Goal: Transaction & Acquisition: Book appointment/travel/reservation

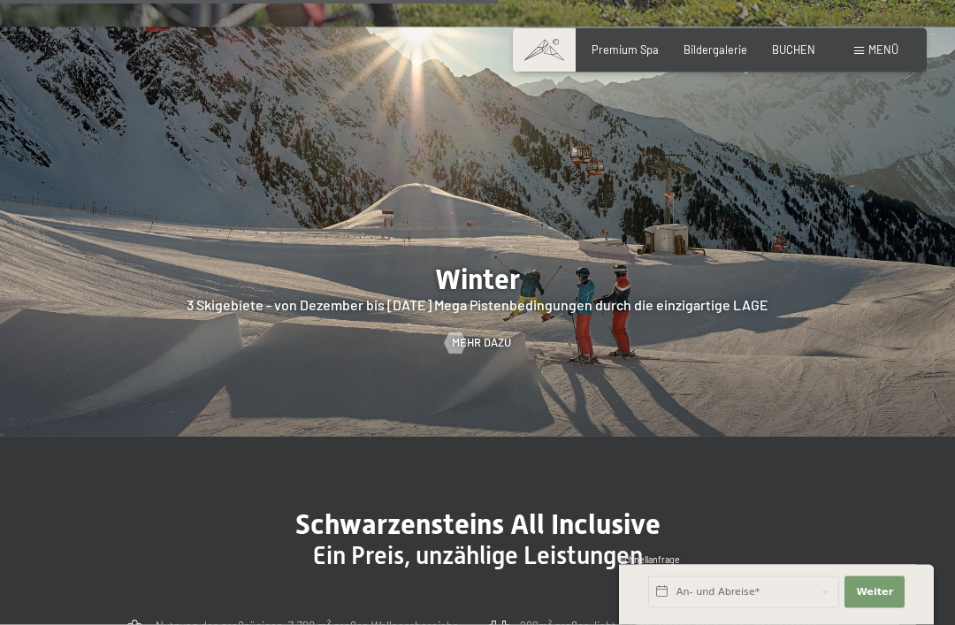
scroll to position [3143, 0]
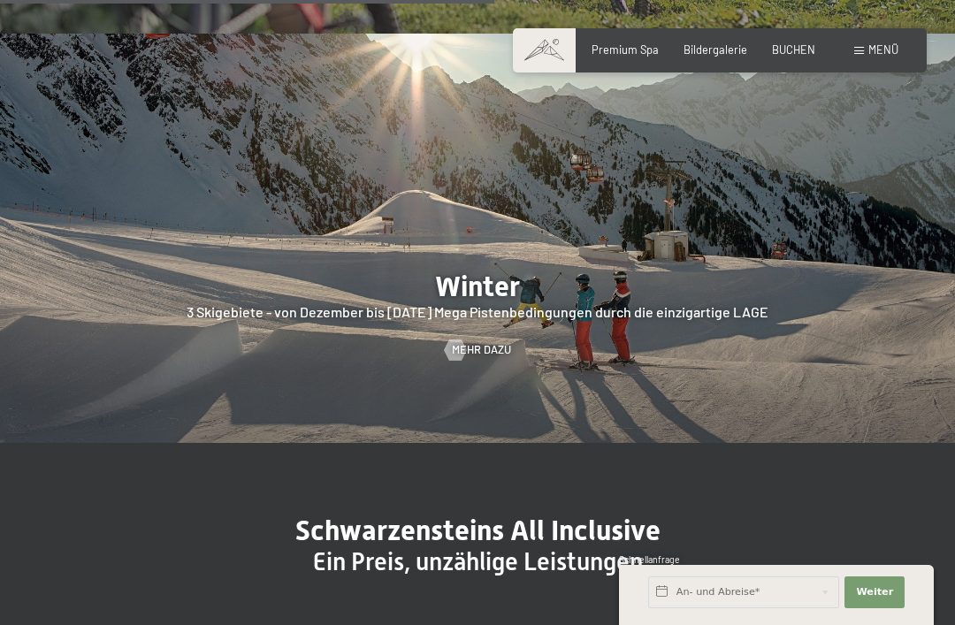
click at [478, 348] on span "Mehr dazu" at bounding box center [481, 350] width 59 height 16
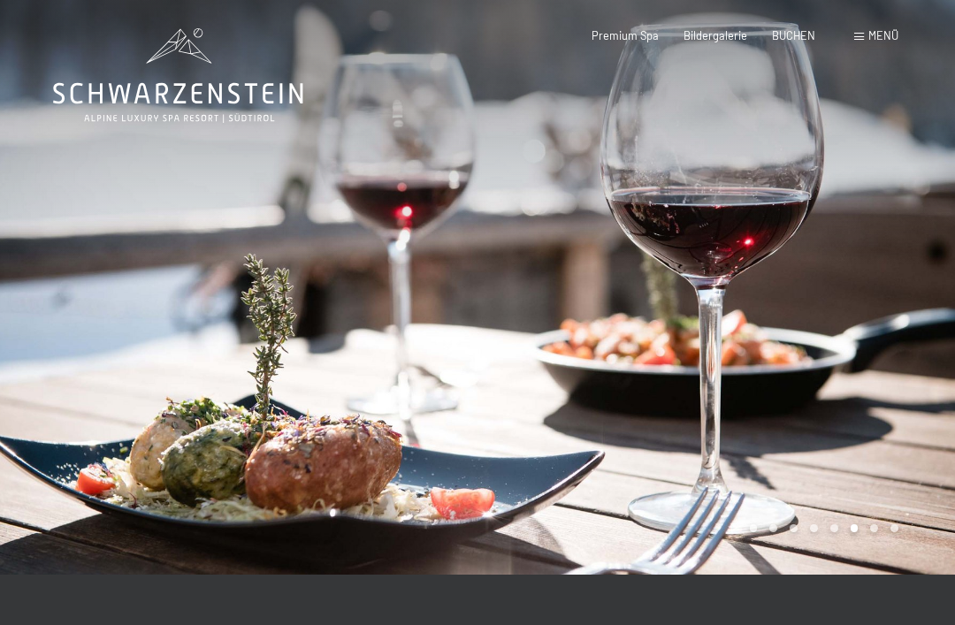
click at [890, 355] on div at bounding box center [717, 287] width 478 height 575
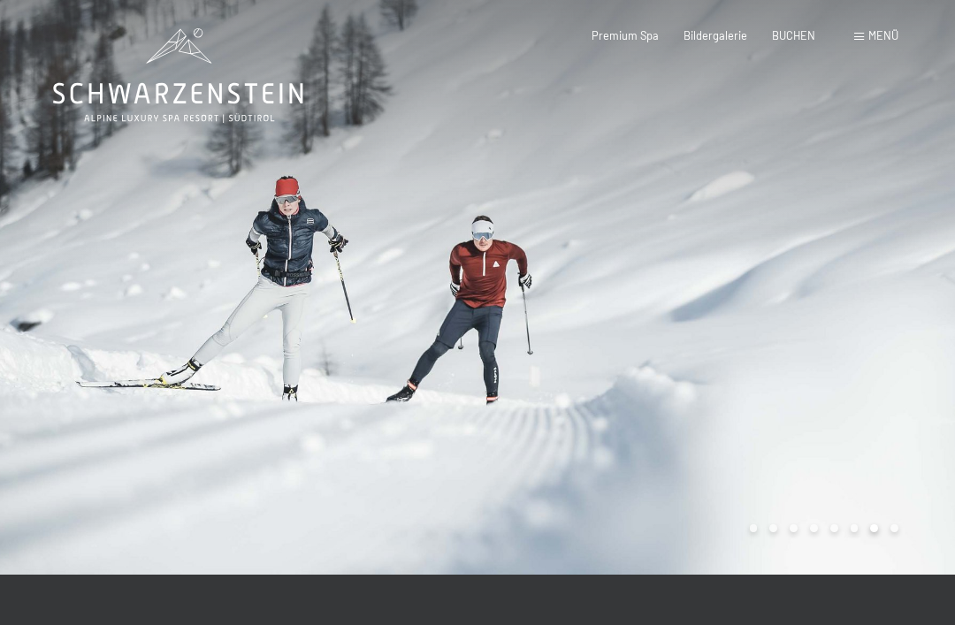
click at [879, 355] on div at bounding box center [717, 287] width 478 height 575
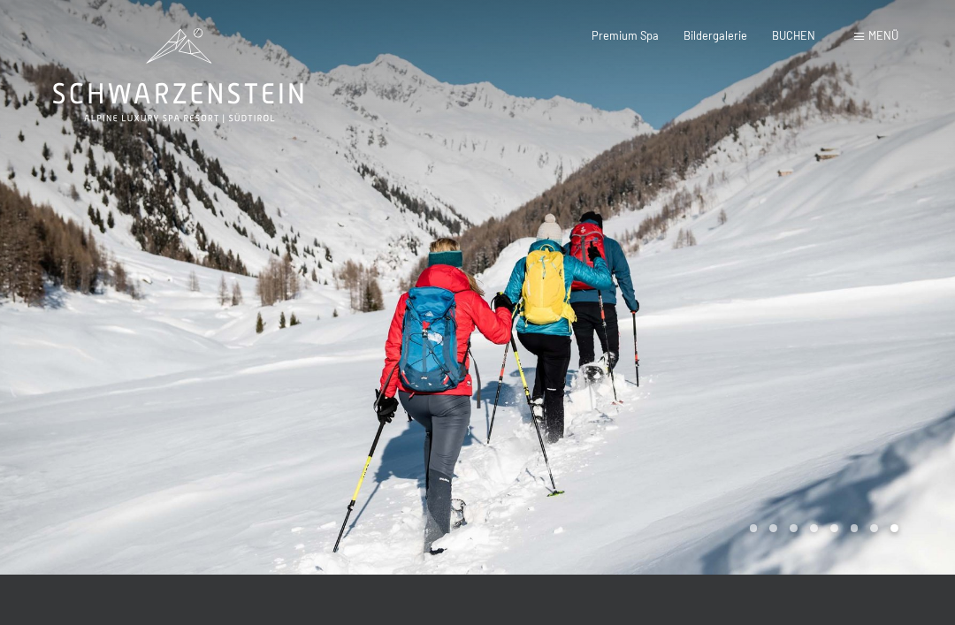
click at [886, 356] on div at bounding box center [717, 287] width 478 height 575
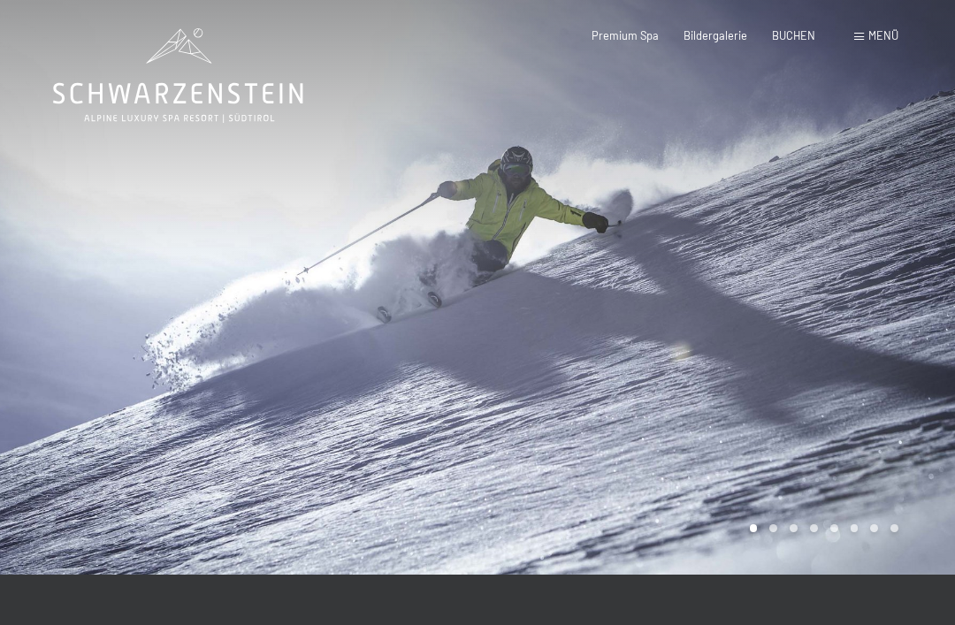
click at [899, 348] on div at bounding box center [717, 287] width 478 height 575
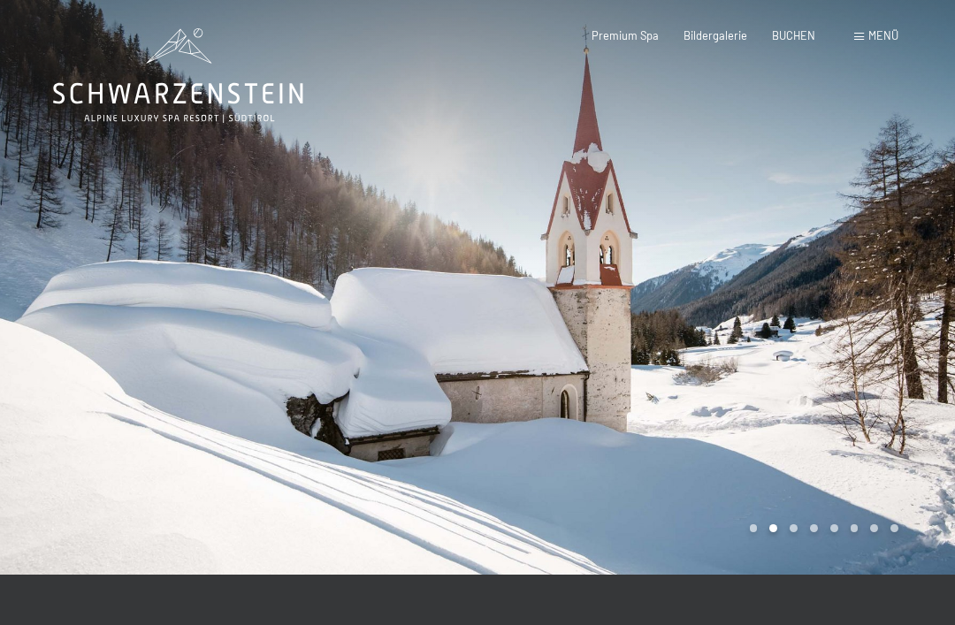
click at [900, 345] on div at bounding box center [717, 287] width 478 height 575
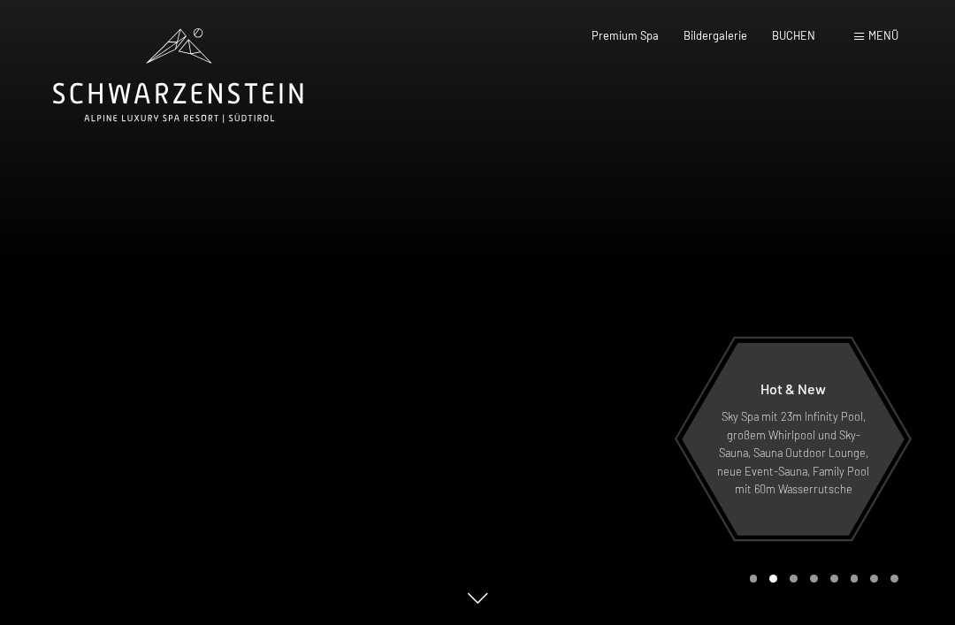
click at [789, 34] on span "BUCHEN" at bounding box center [793, 35] width 43 height 14
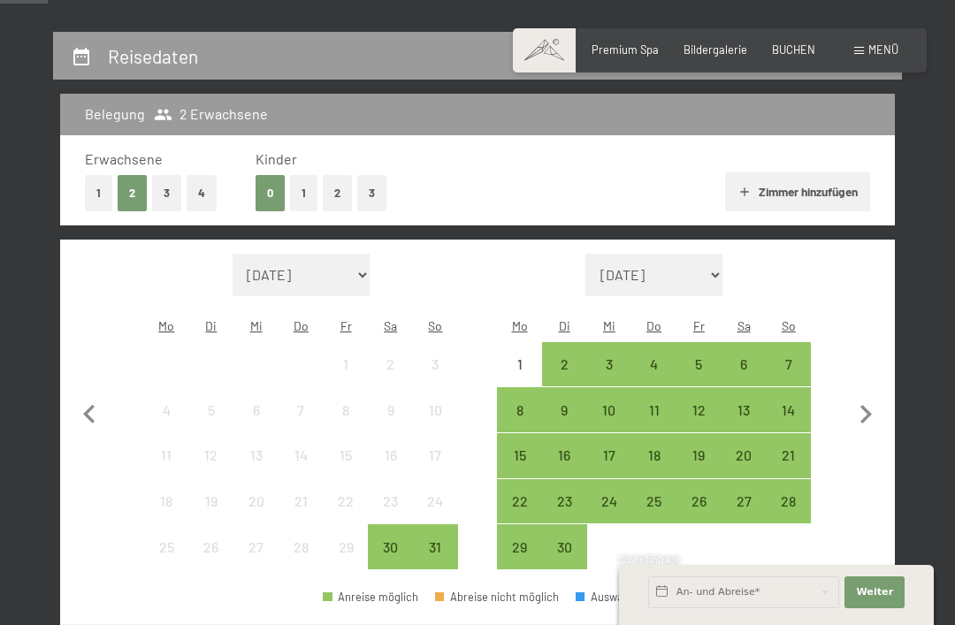
scroll to position [308, 0]
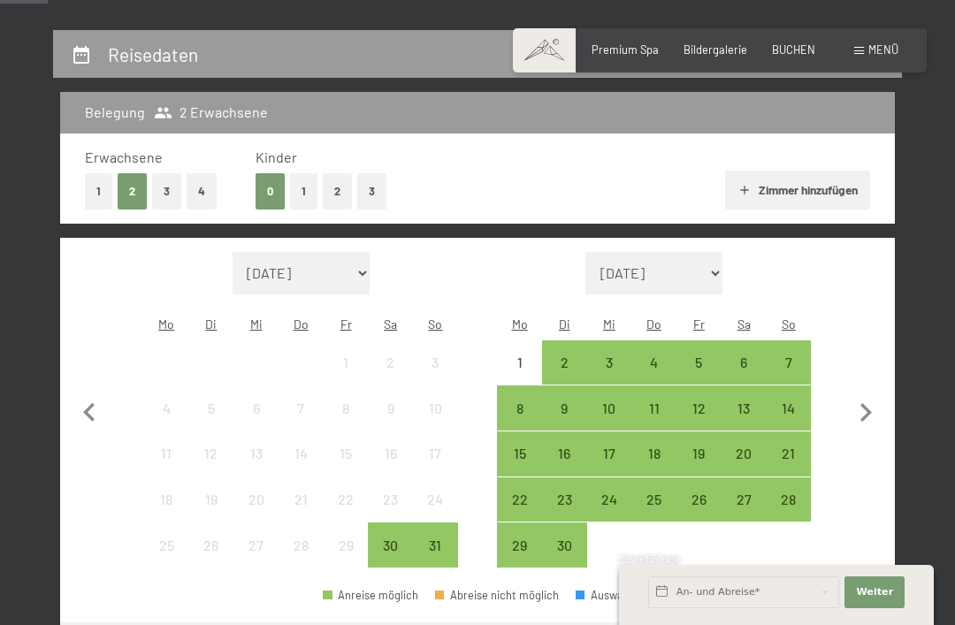
click at [342, 186] on button "2" at bounding box center [337, 191] width 29 height 36
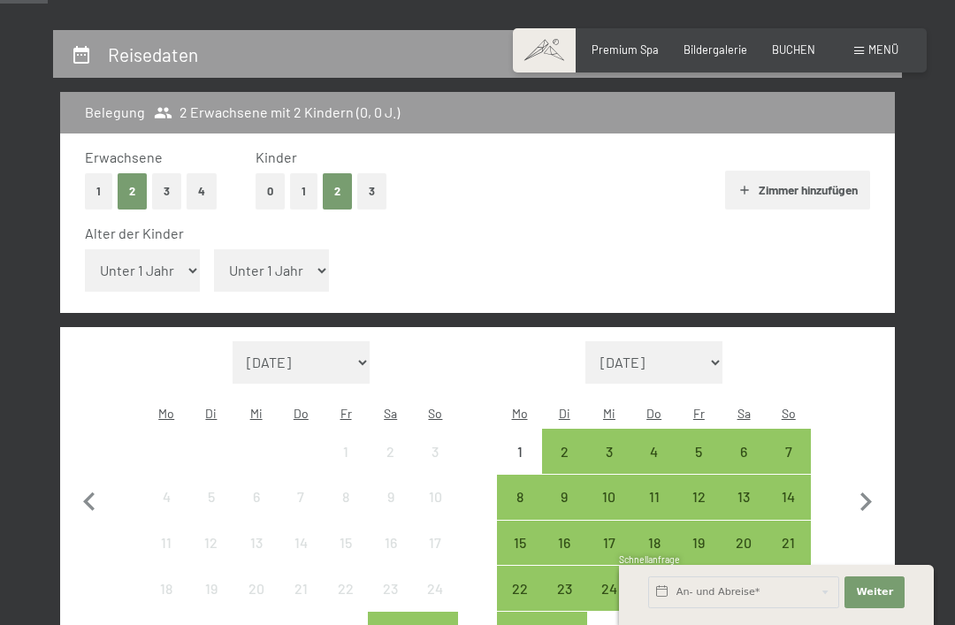
click at [165, 262] on select "Unter 1 Jahr 1 Jahr 2 Jahre 3 Jahre 4 Jahre 5 Jahre 6 Jahre 7 Jahre 8 Jahre 9 J…" at bounding box center [142, 270] width 115 height 42
select select "13"
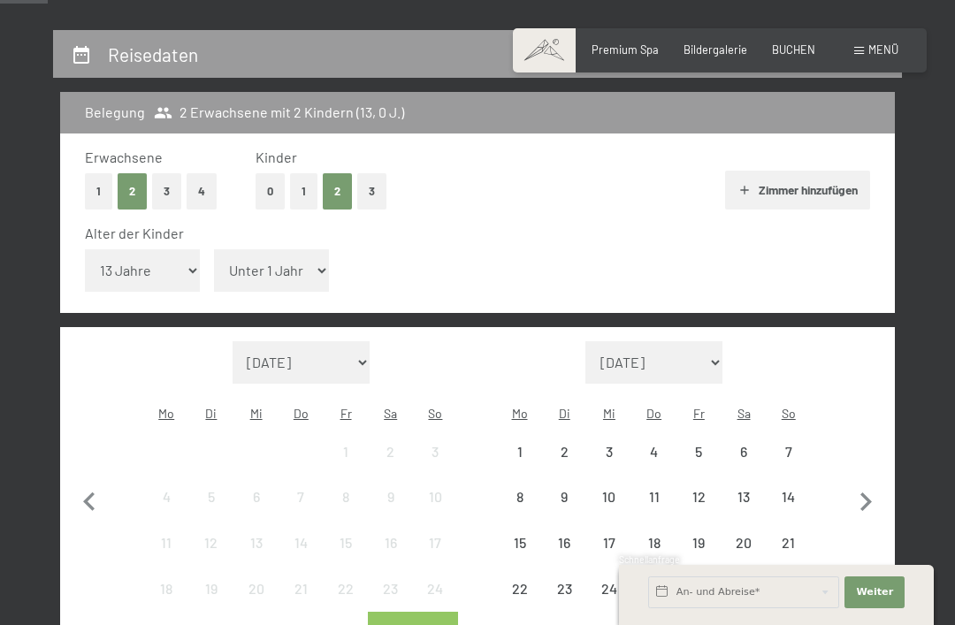
click at [287, 257] on select "Unter 1 Jahr 1 Jahr 2 Jahre 3 Jahre 4 Jahre 5 Jahre 6 Jahre 7 Jahre 8 Jahre 9 J…" at bounding box center [271, 270] width 115 height 42
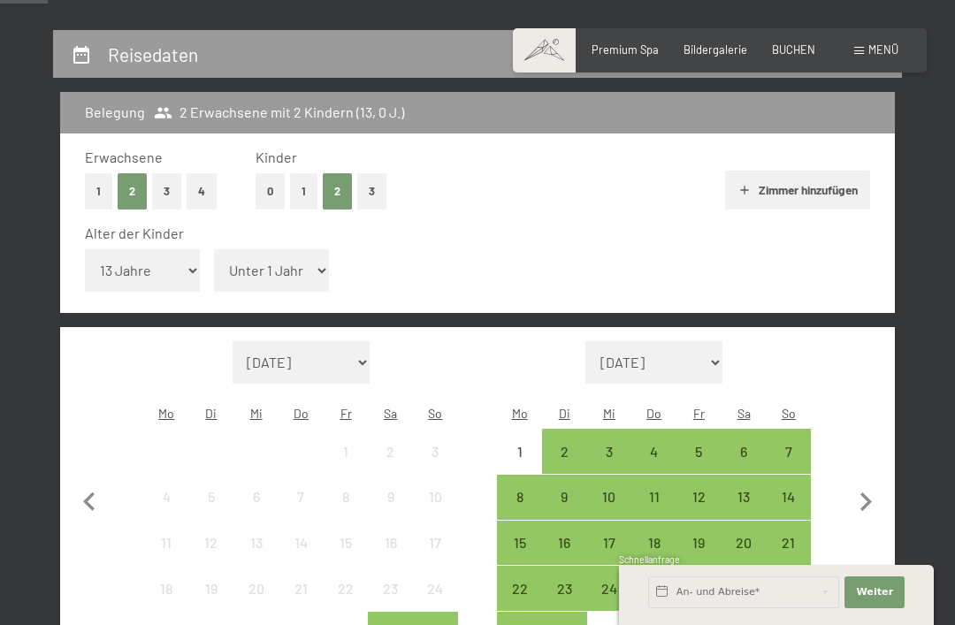
select select "14"
click at [875, 484] on icon "button" at bounding box center [865, 502] width 37 height 37
select select "[DATE]"
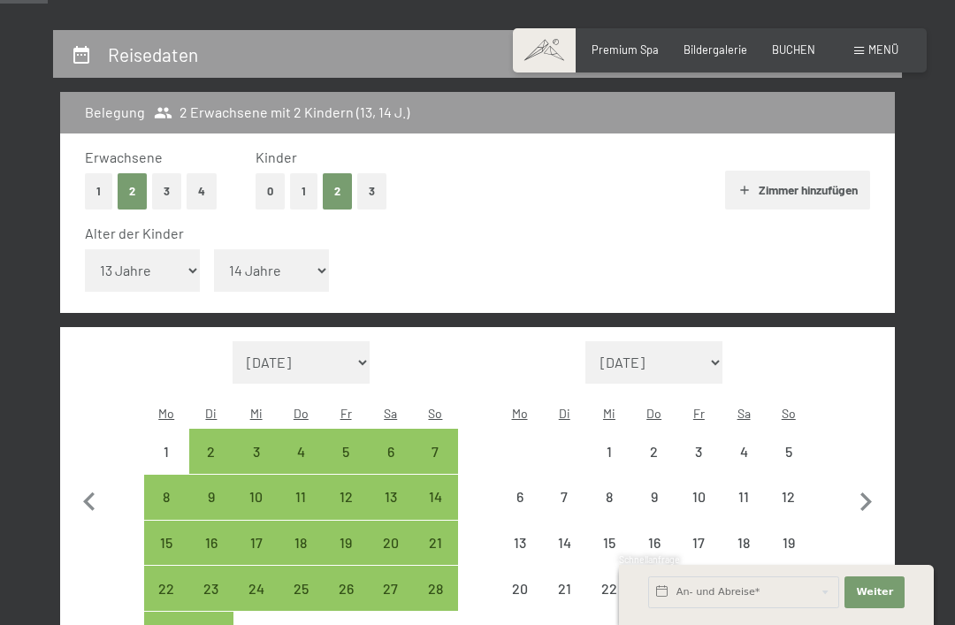
select select "[DATE]"
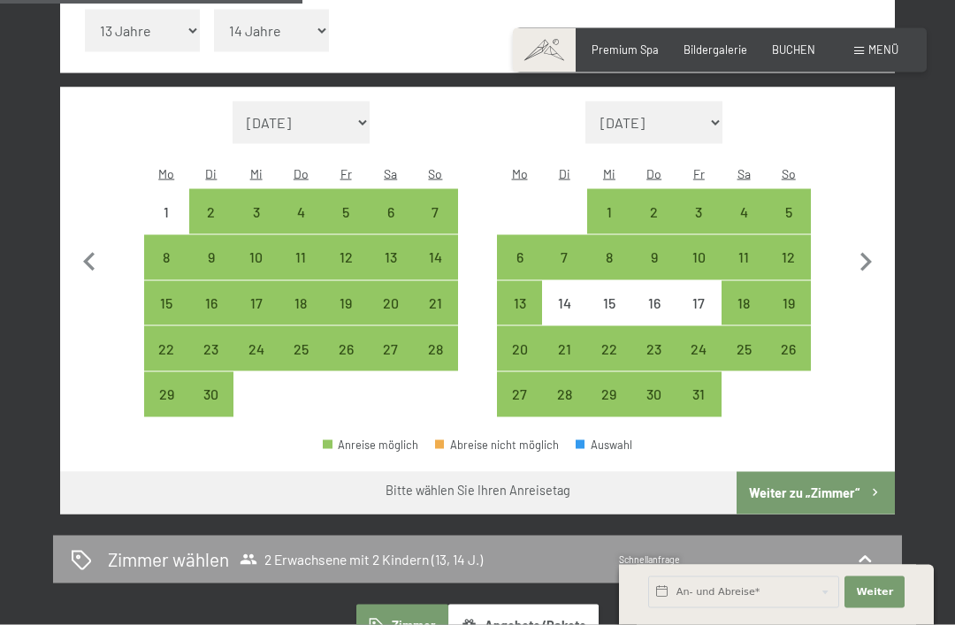
scroll to position [548, 0]
click at [669, 295] on div "16" at bounding box center [654, 316] width 42 height 42
select select "[DATE]"
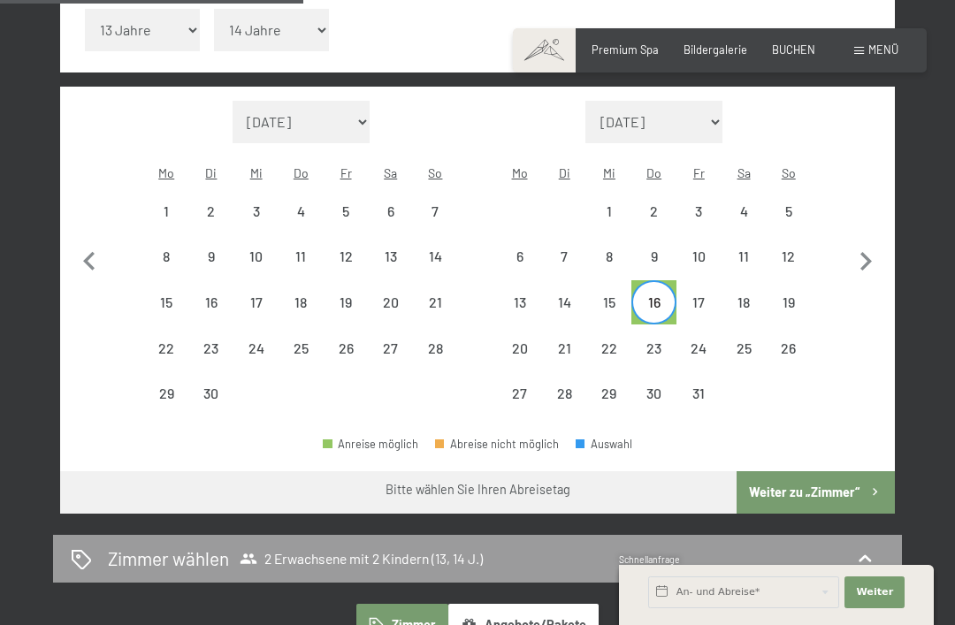
click at [747, 249] on div "11" at bounding box center [744, 270] width 42 height 42
select select "[DATE]"
click at [754, 295] on div "18" at bounding box center [744, 316] width 42 height 42
select select "[DATE]"
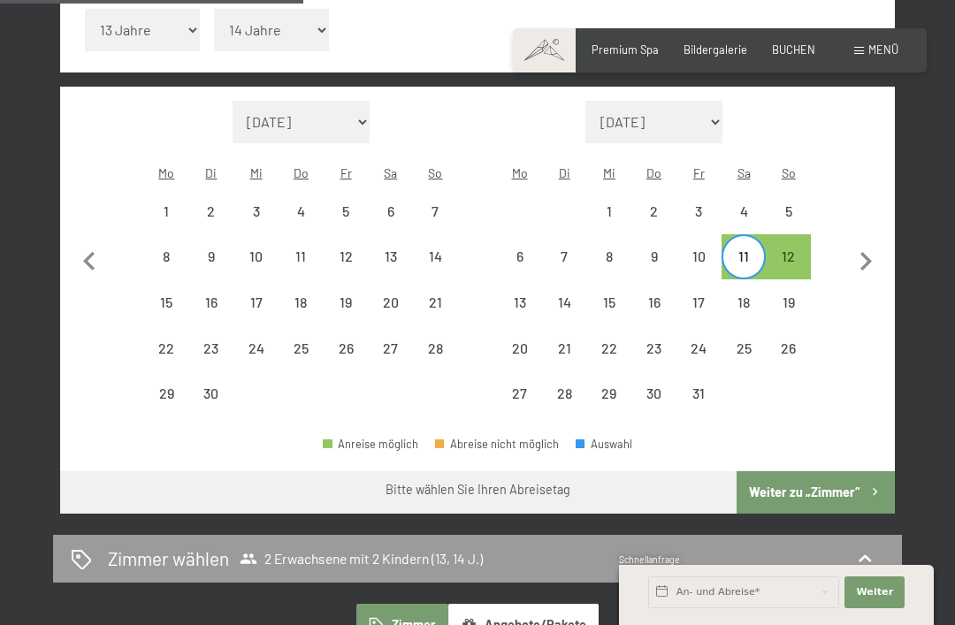
select select "[DATE]"
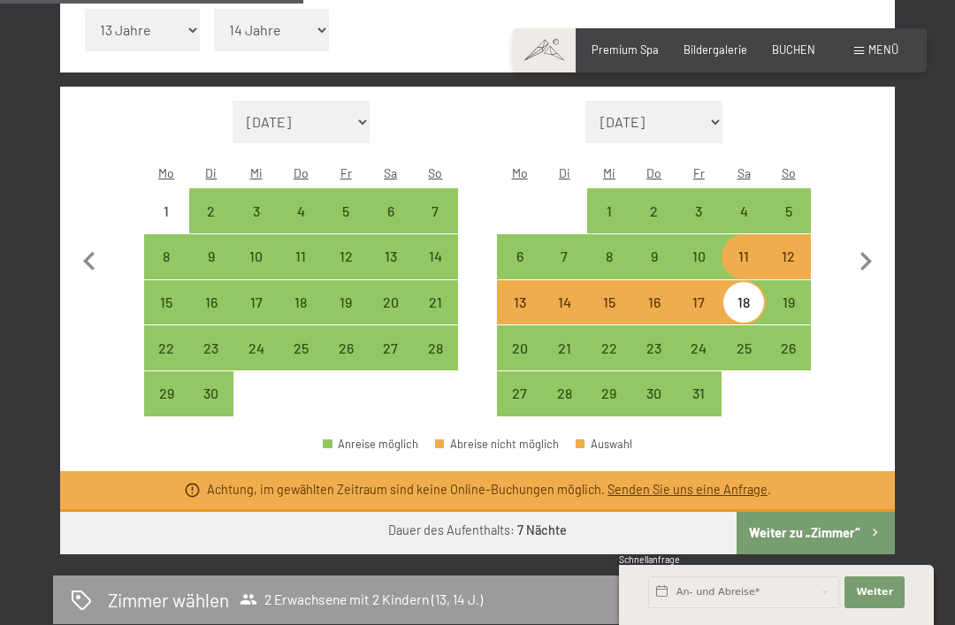
click at [745, 295] on div "18" at bounding box center [744, 316] width 42 height 42
select select "[DATE]"
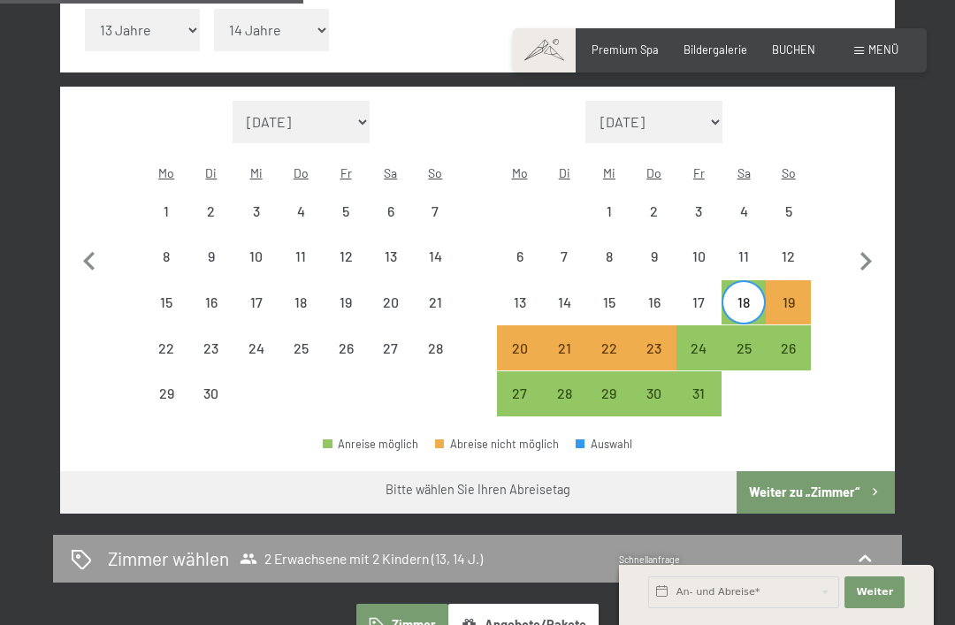
click at [749, 341] on div "25" at bounding box center [744, 362] width 42 height 42
select select "[DATE]"
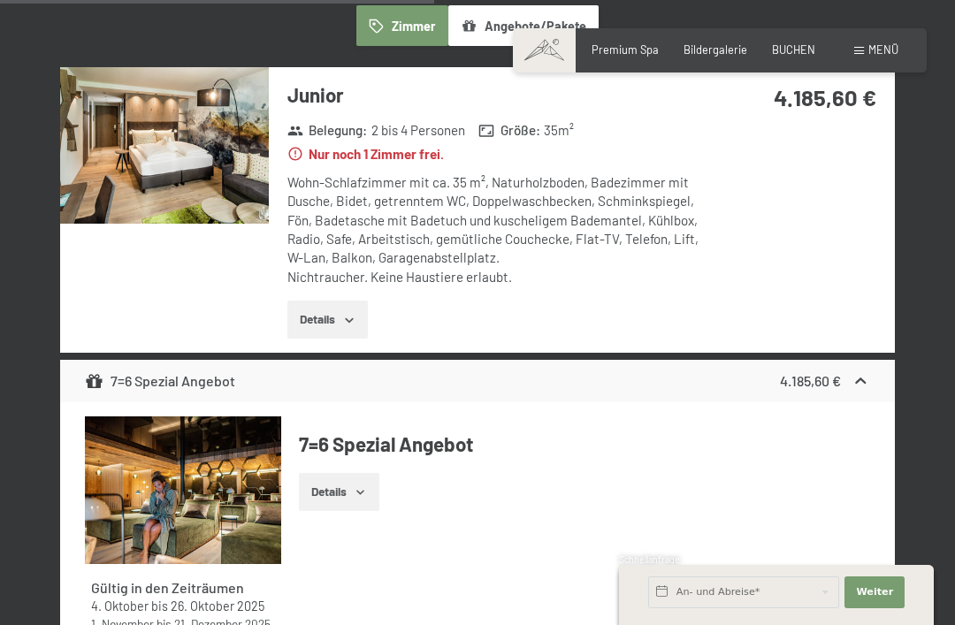
scroll to position [1204, 0]
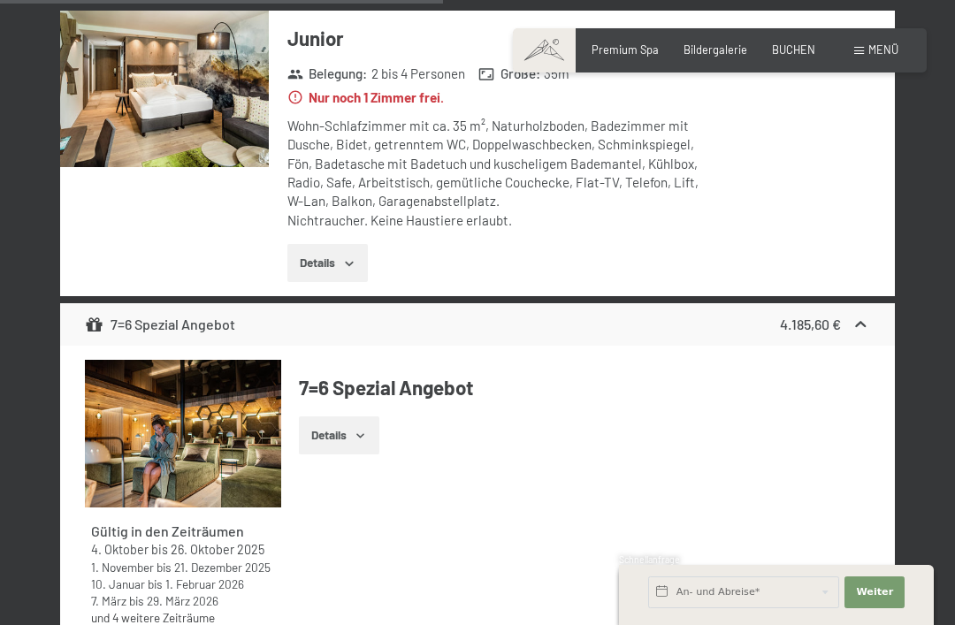
click at [798, 54] on span "BUCHEN" at bounding box center [793, 49] width 43 height 14
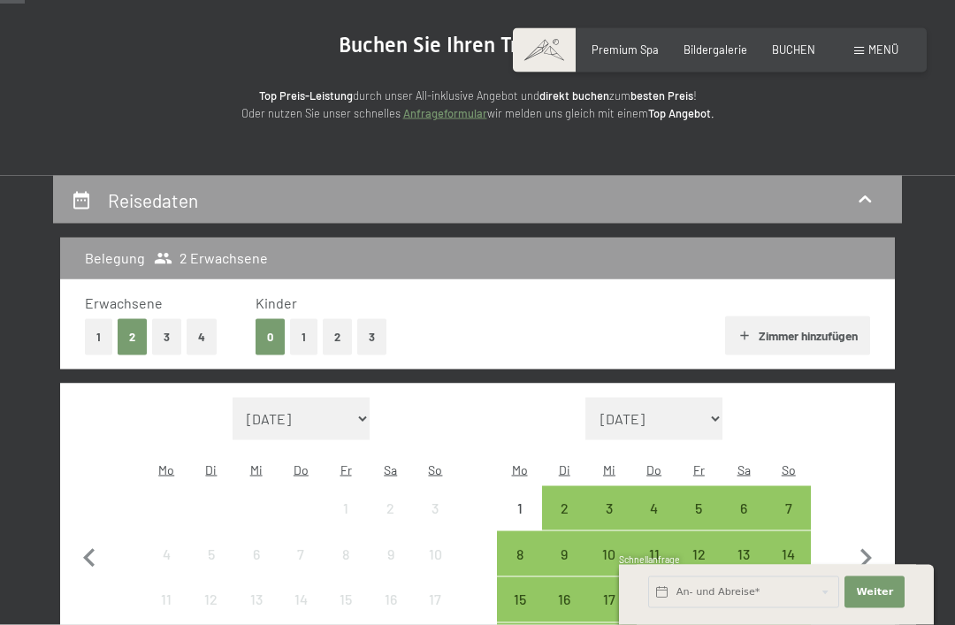
scroll to position [164, 0]
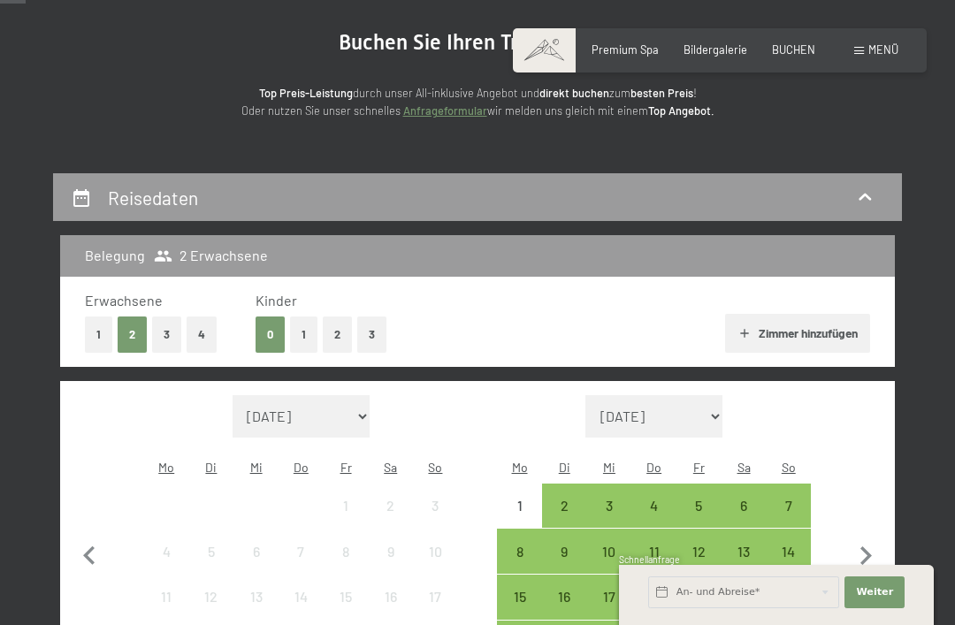
click at [334, 341] on button "2" at bounding box center [337, 335] width 29 height 36
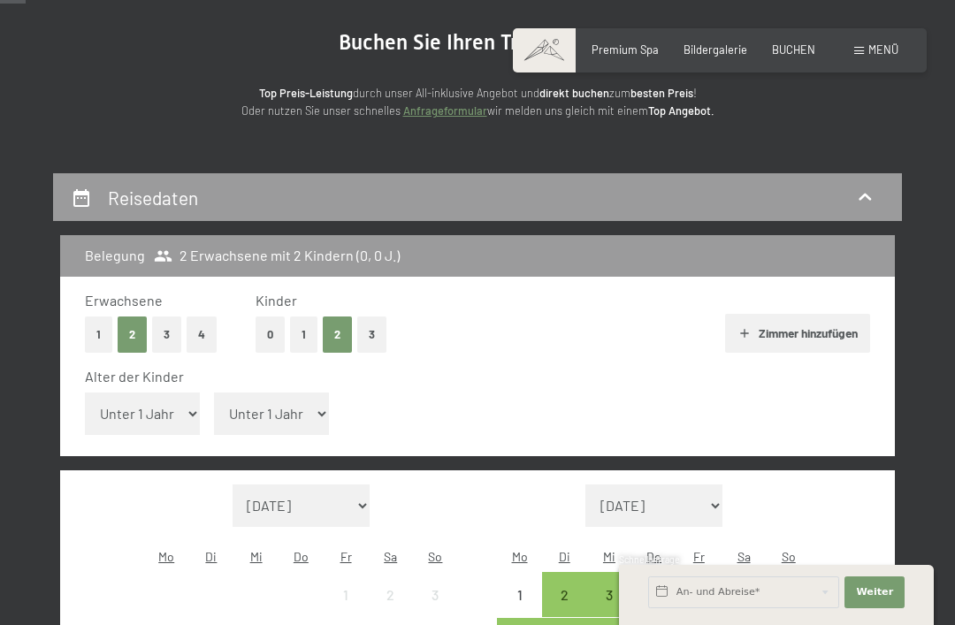
click at [170, 404] on select "Unter 1 Jahr 1 Jahr 2 Jahre 3 Jahre 4 Jahre 5 Jahre 6 Jahre 7 Jahre 8 Jahre 9 J…" at bounding box center [142, 414] width 115 height 42
select select "13"
click at [290, 401] on select "Unter 1 Jahr 1 Jahr 2 Jahre 3 Jahre 4 Jahre 5 Jahre 6 Jahre 7 Jahre 8 Jahre 9 J…" at bounding box center [271, 414] width 115 height 42
select select "14"
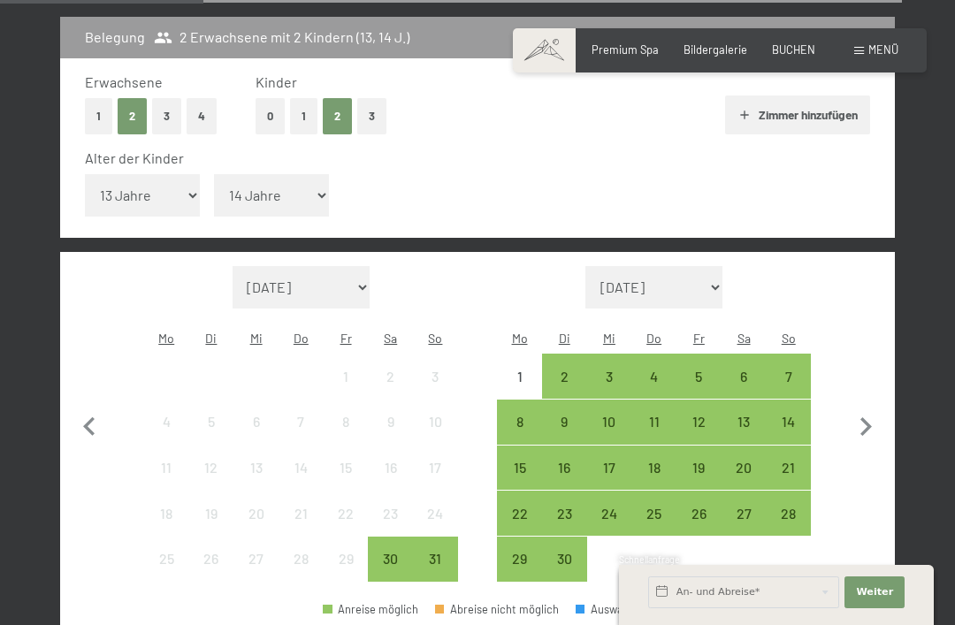
scroll to position [380, 0]
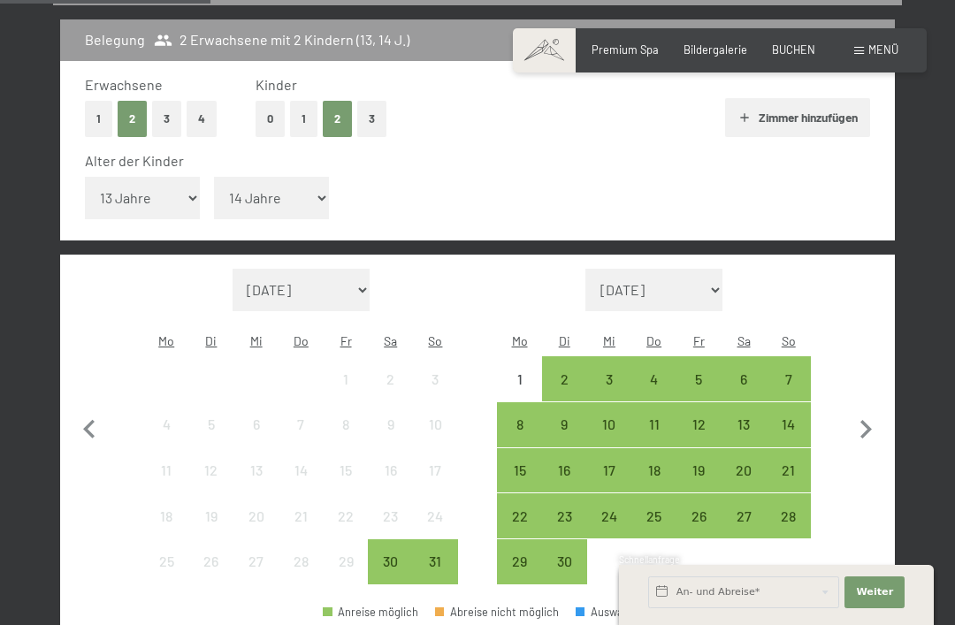
click at [870, 411] on icon "button" at bounding box center [865, 429] width 37 height 37
select select "[DATE]"
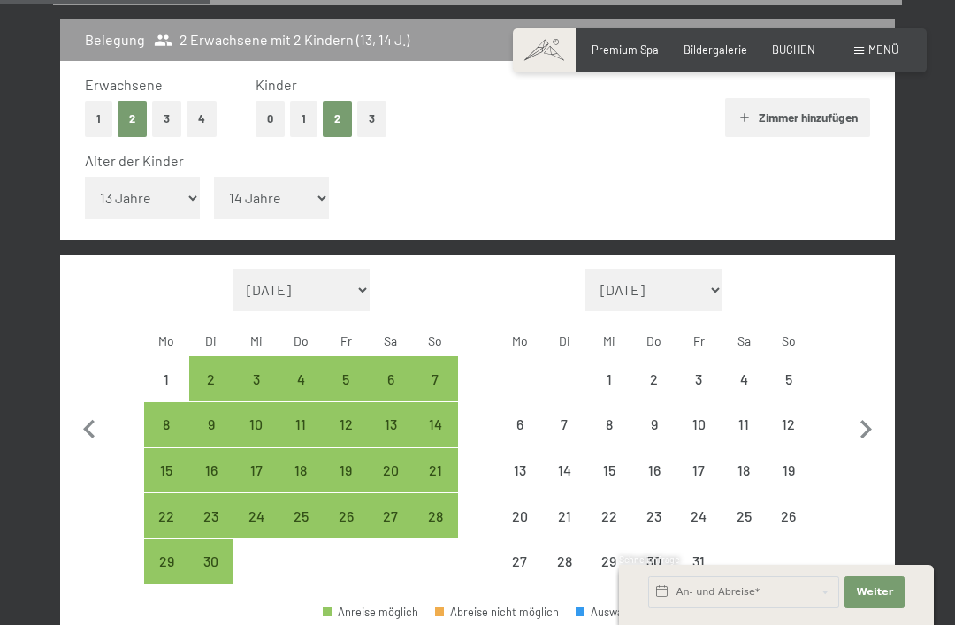
click at [875, 411] on icon "button" at bounding box center [865, 429] width 37 height 37
select select "[DATE]"
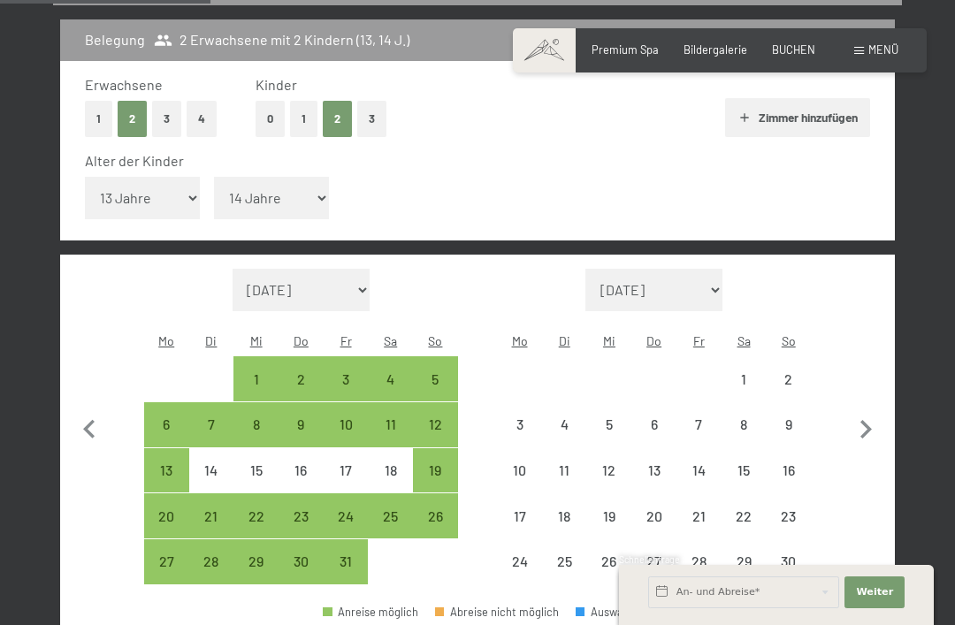
click at [872, 411] on icon "button" at bounding box center [865, 429] width 37 height 37
select select "[DATE]"
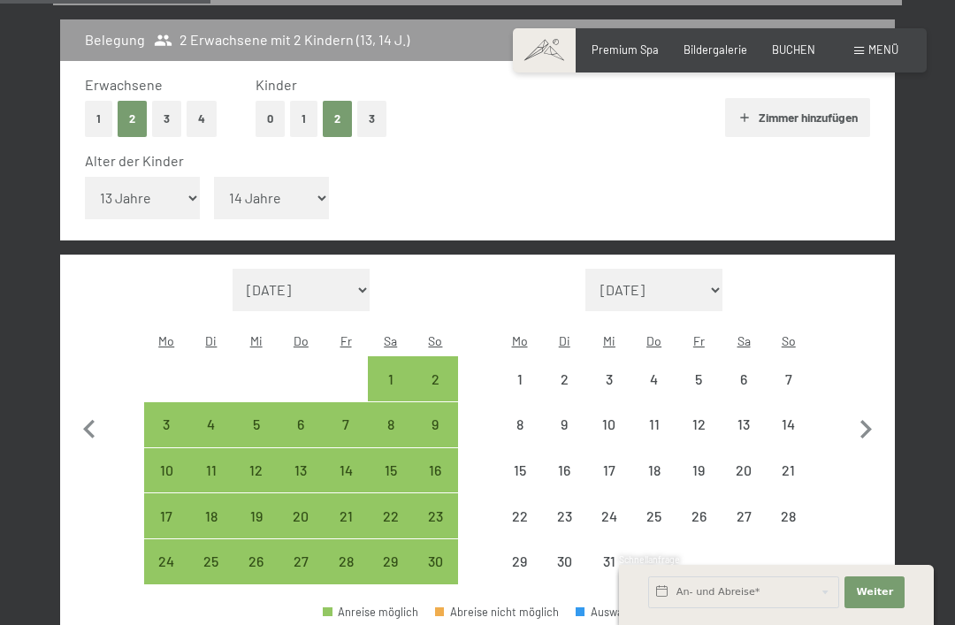
select select "[DATE]"
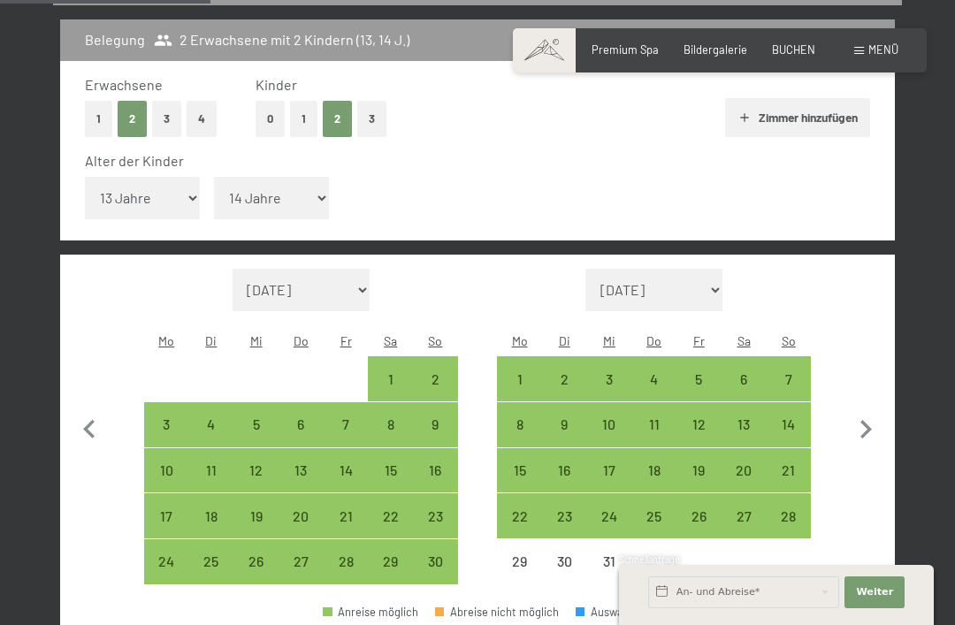
click at [747, 463] on div "20" at bounding box center [744, 484] width 42 height 42
select select "[DATE]"
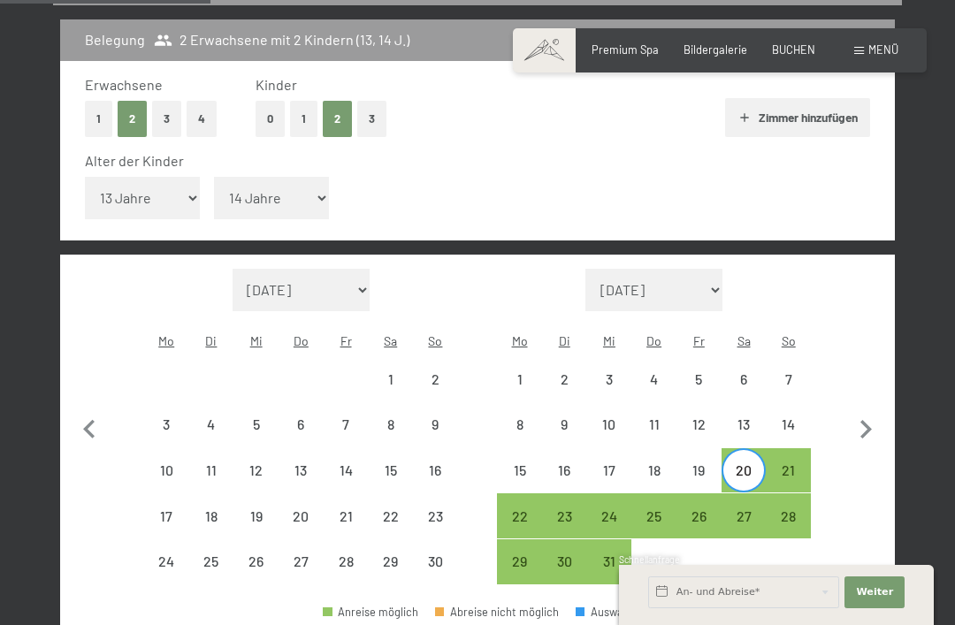
click at [747, 509] on div "27" at bounding box center [744, 530] width 42 height 42
select select "[DATE]"
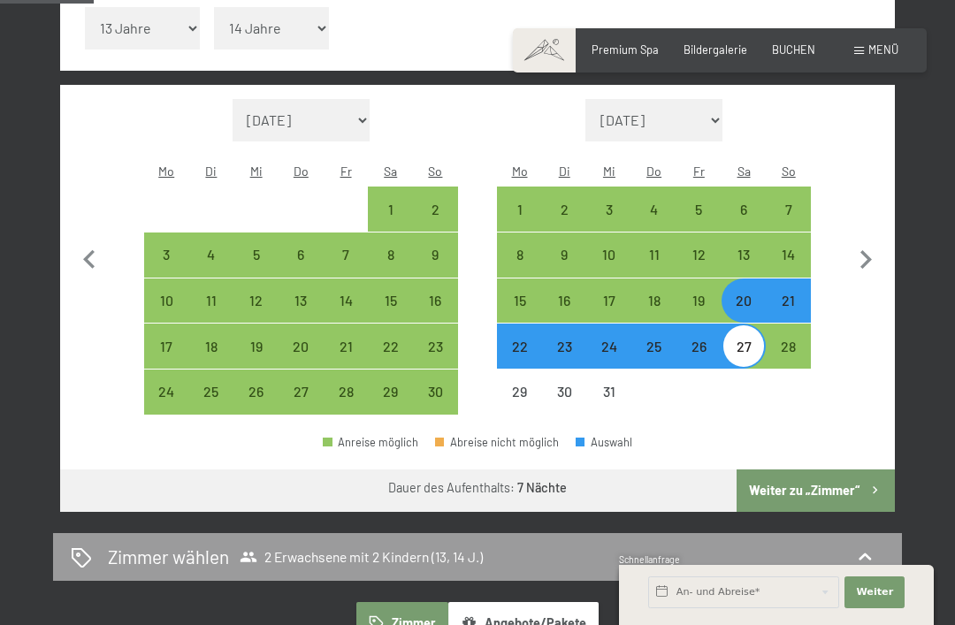
click at [830, 470] on button "Weiter zu „Zimmer“" at bounding box center [816, 491] width 158 height 42
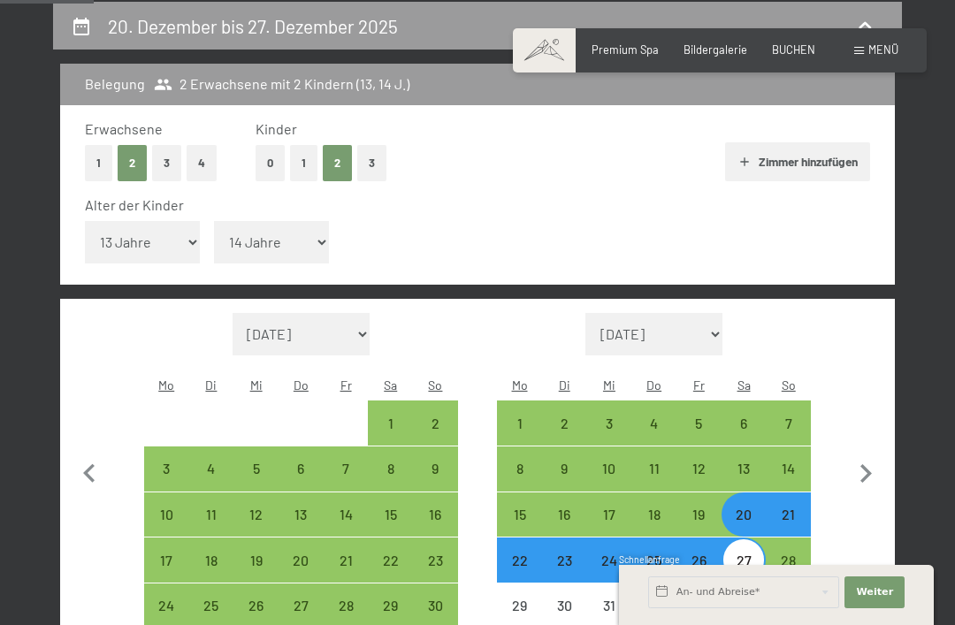
select select "[DATE]"
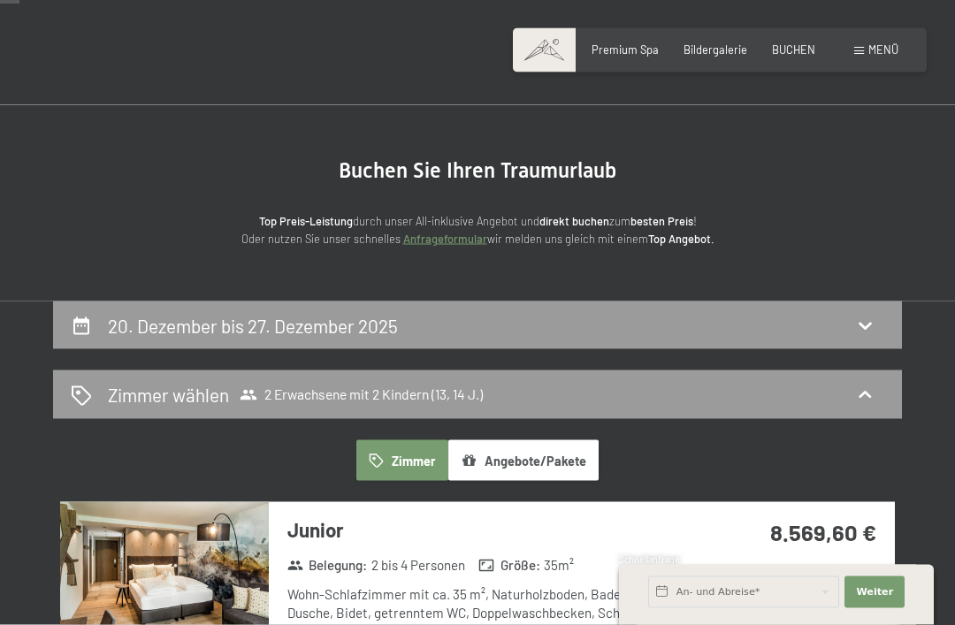
scroll to position [0, 0]
